Goal: Entertainment & Leisure: Consume media (video, audio)

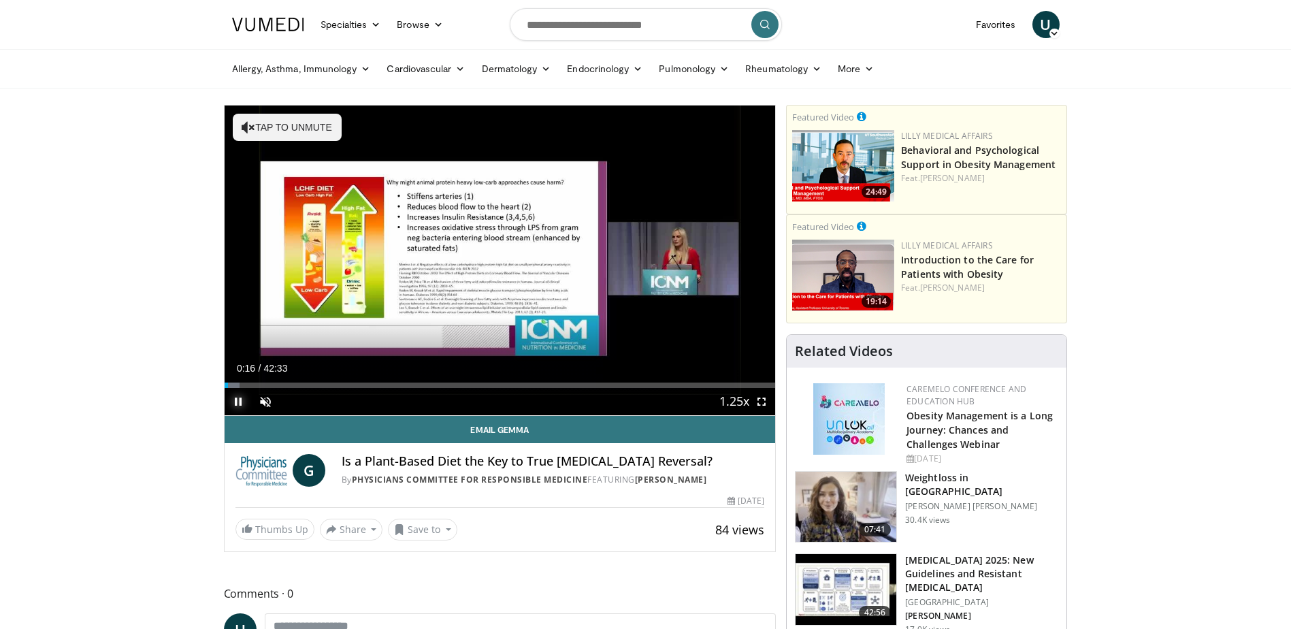
click at [236, 402] on span "Video Player" at bounding box center [238, 401] width 27 height 27
